Goal: Find specific page/section

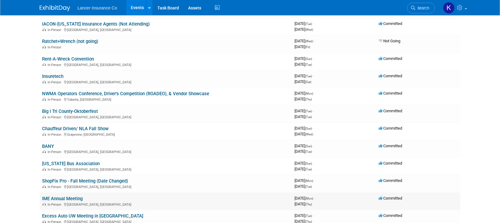
scroll to position [99, 0]
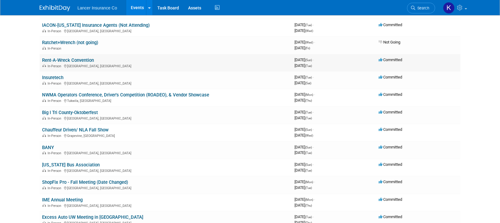
click at [65, 59] on link "Rent-A-Wreck Convention" at bounding box center [68, 60] width 52 height 5
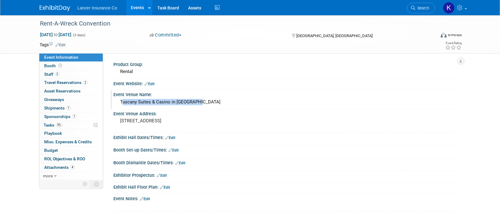
drag, startPoint x: 198, startPoint y: 103, endPoint x: 120, endPoint y: 102, distance: 77.4
click at [120, 102] on div "Tuscany Suites & Casino in Las Vegas" at bounding box center [287, 102] width 338 height 9
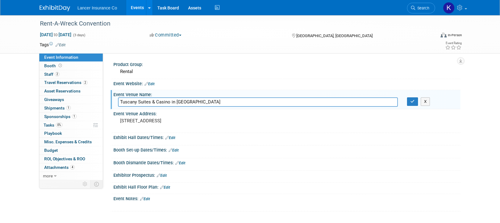
drag, startPoint x: 208, startPoint y: 102, endPoint x: 136, endPoint y: 92, distance: 73.0
click at [136, 92] on div "Event Venue Name: Tuscany Suites & Casino in Las Vegas Tuscany Suites & Casino …" at bounding box center [286, 99] width 350 height 19
click at [229, 64] on div "Product Group:" at bounding box center [286, 64] width 347 height 8
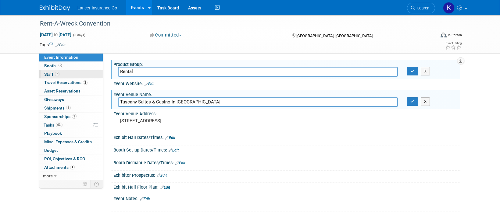
click at [52, 72] on span "Staff 2" at bounding box center [51, 74] width 15 height 5
